Goal: Transaction & Acquisition: Purchase product/service

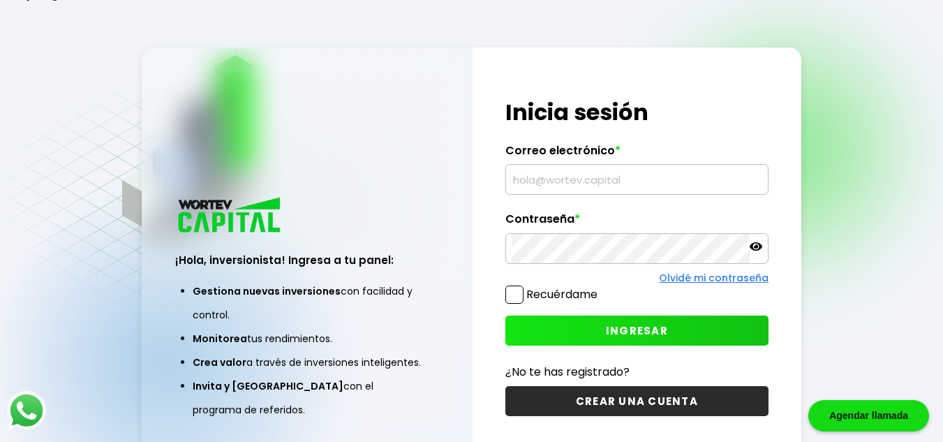
click at [630, 189] on input "text" at bounding box center [637, 179] width 251 height 29
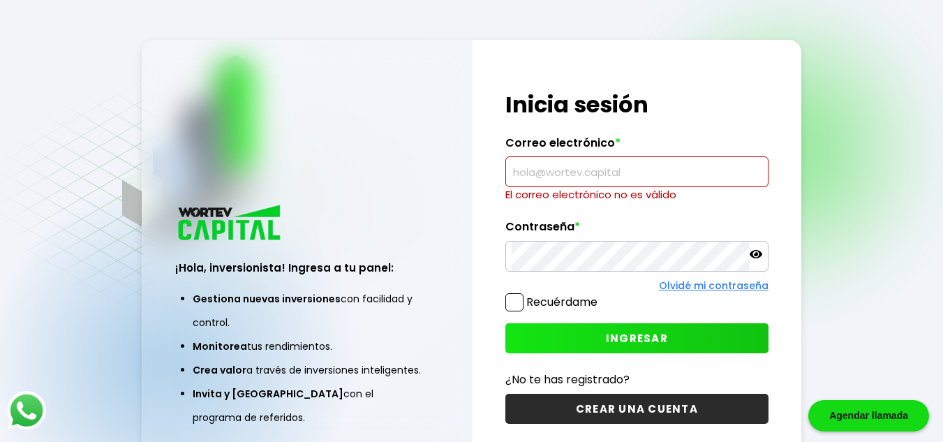
paste input "[EMAIL_ADDRESS][DOMAIN_NAME]"
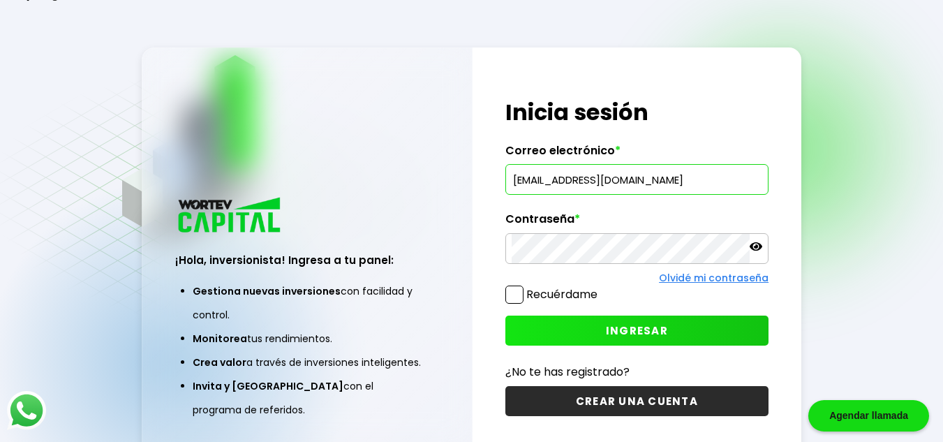
type input "[EMAIL_ADDRESS][DOMAIN_NAME]"
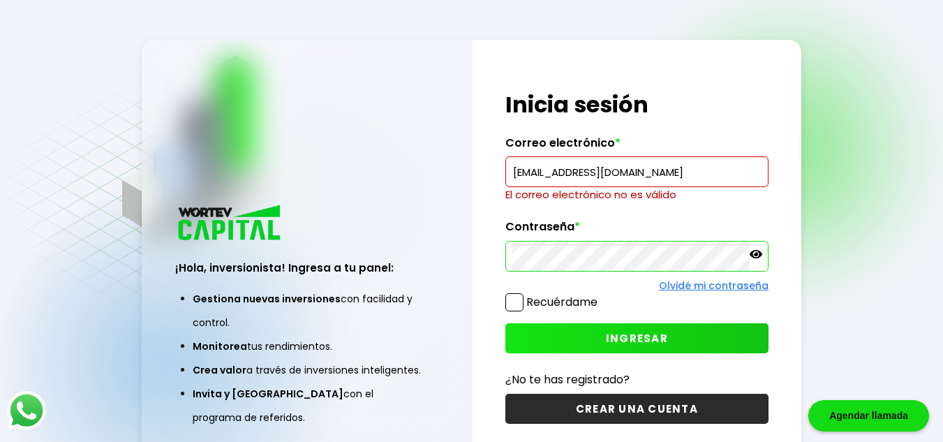
click at [757, 258] on icon at bounding box center [756, 254] width 13 height 8
click at [644, 337] on span "INGRESAR" at bounding box center [637, 338] width 62 height 15
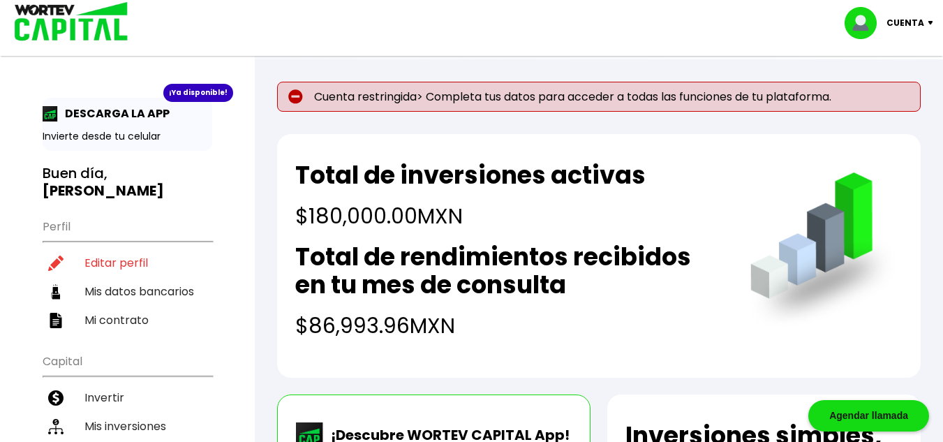
click at [286, 272] on div "Total de inversiones activas $180,000.00 MXN Total de rendimientos recibidos en…" at bounding box center [599, 256] width 644 height 244
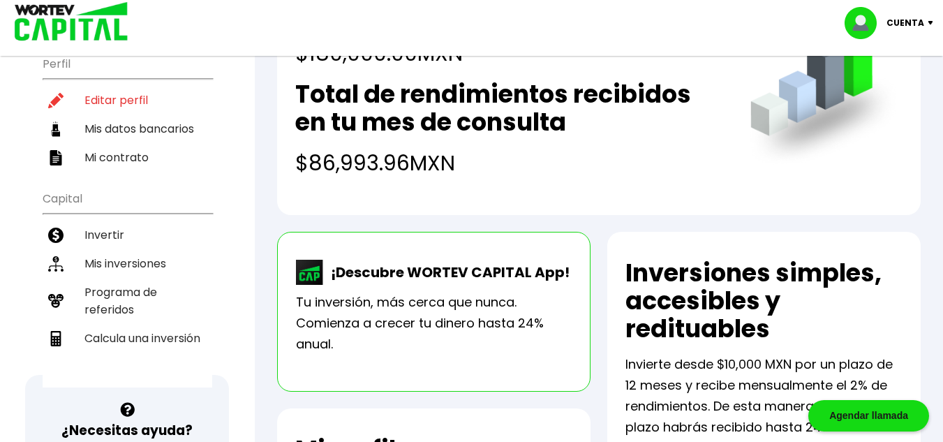
scroll to position [168, 0]
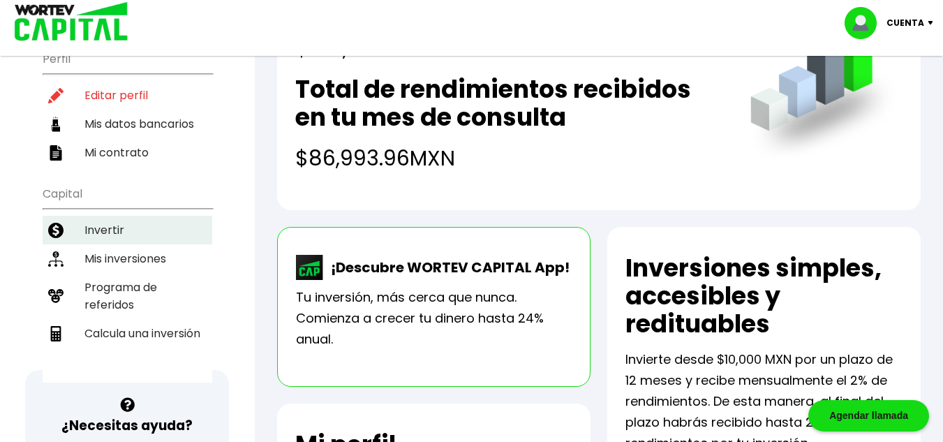
click at [124, 216] on li "Invertir" at bounding box center [128, 230] width 170 height 29
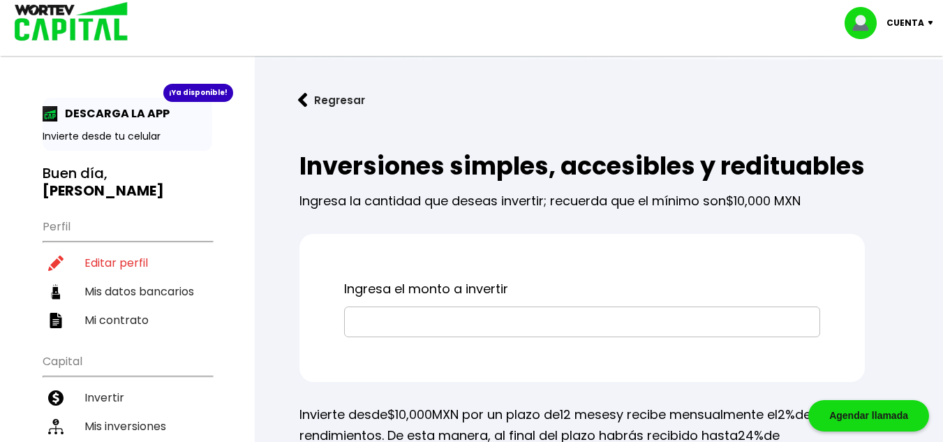
click at [430, 336] on input "text" at bounding box center [582, 321] width 464 height 29
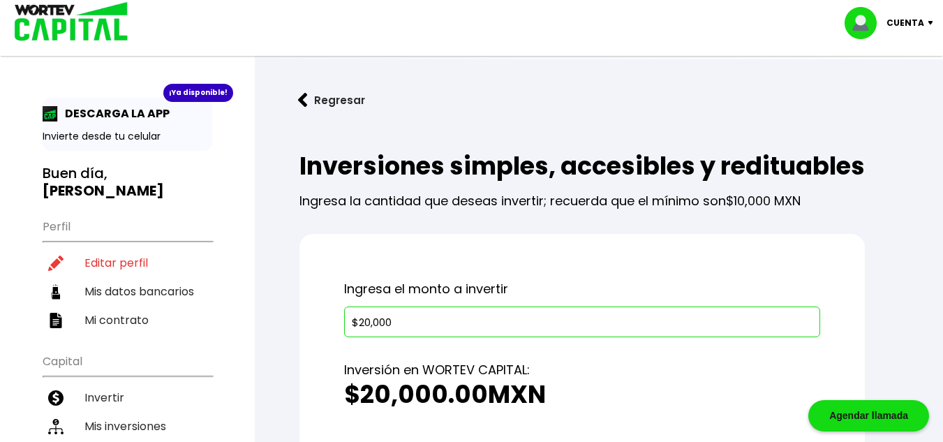
type input "$20,000"
click at [929, 27] on div "Cuenta" at bounding box center [894, 23] width 98 height 32
click at [912, 91] on li "Cerrar sesión" at bounding box center [891, 93] width 112 height 29
